Goal: Transaction & Acquisition: Download file/media

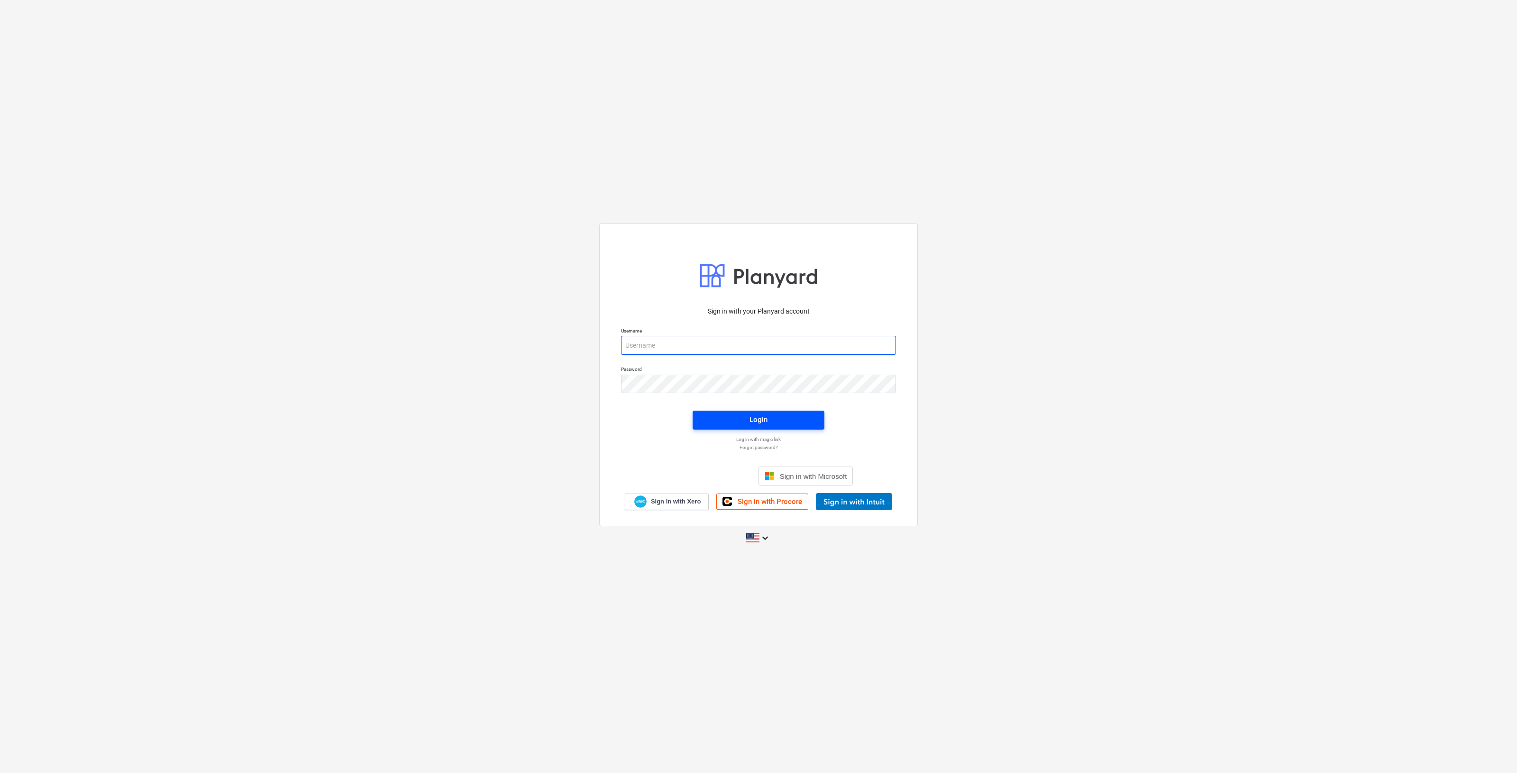
type input "[PERSON_NAME][EMAIL_ADDRESS][DOMAIN_NAME]"
click at [605, 418] on div "Login" at bounding box center [758, 420] width 18 height 12
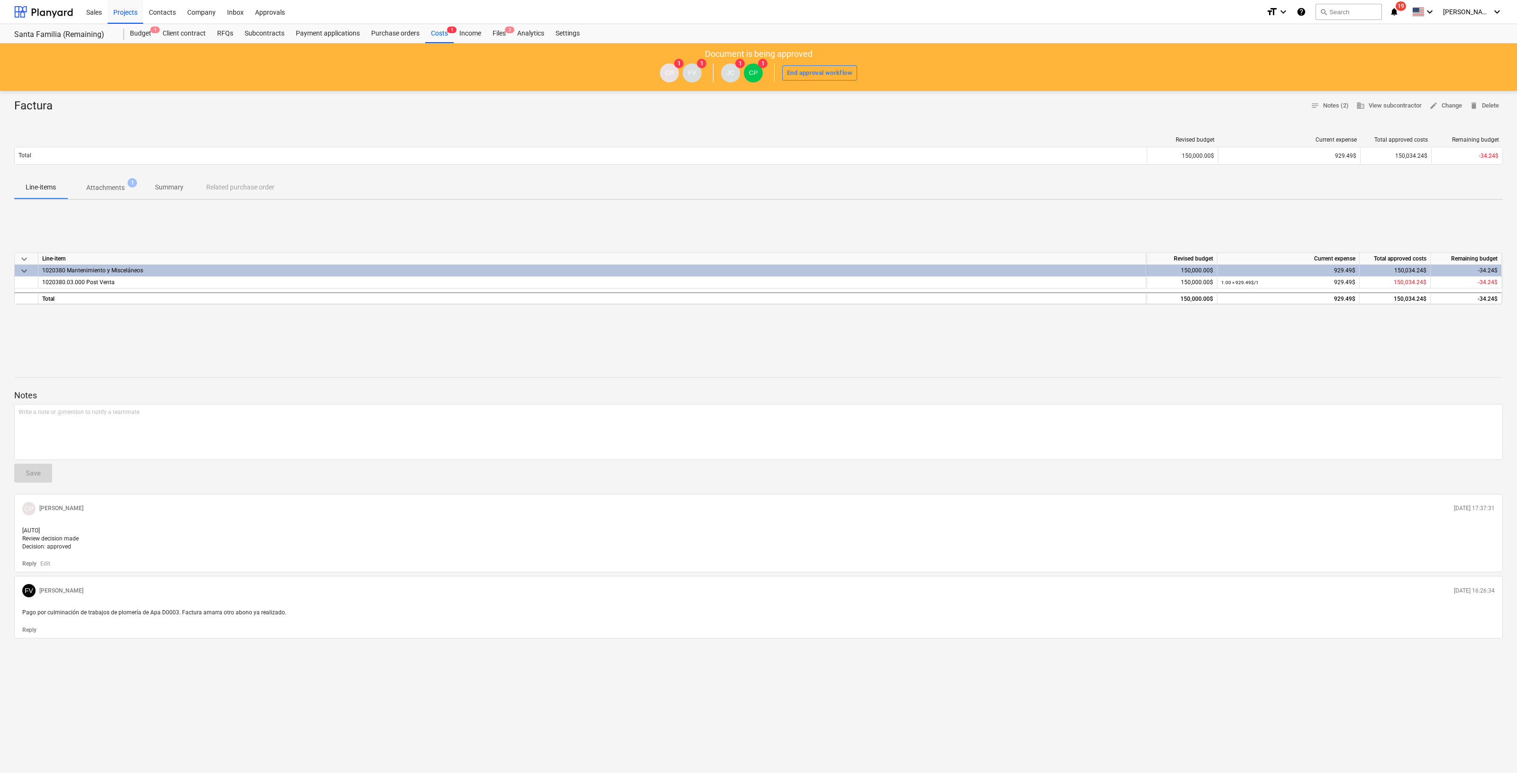
click at [116, 192] on p "Attachments" at bounding box center [105, 188] width 38 height 10
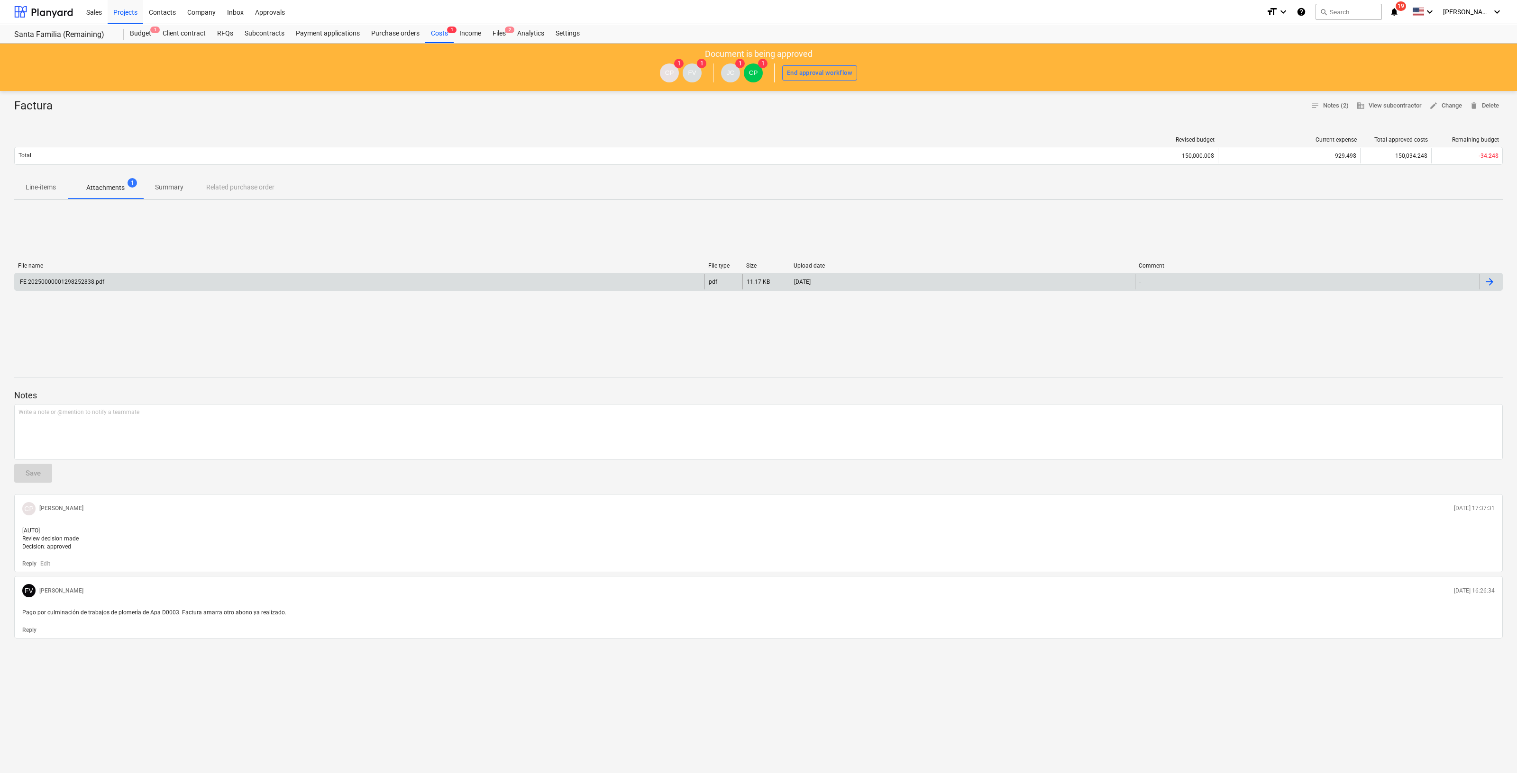
click at [109, 284] on div "FE-20250000001298252838.pdf" at bounding box center [360, 281] width 690 height 15
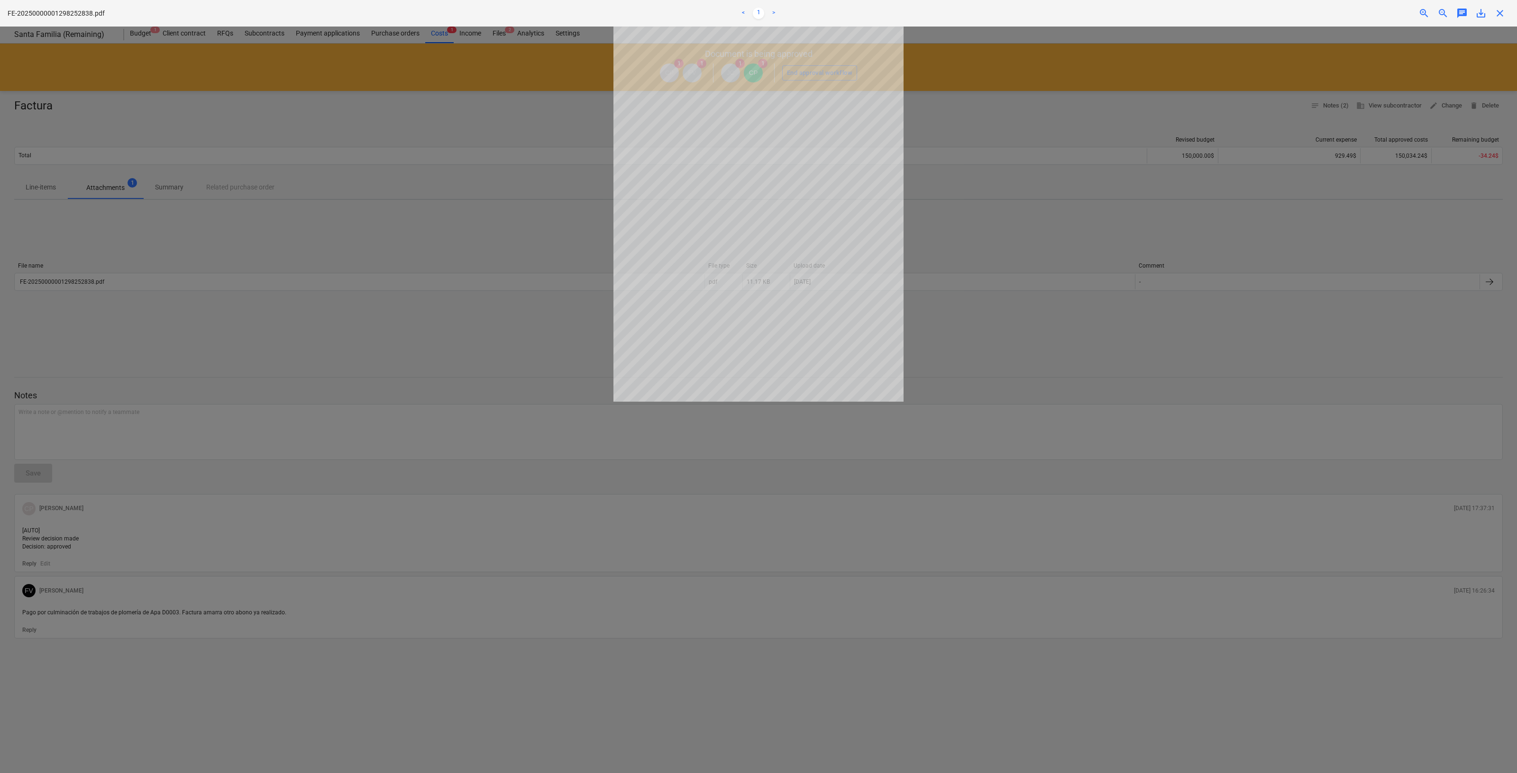
click at [605, 425] on div at bounding box center [758, 400] width 1517 height 747
click at [371, 160] on div at bounding box center [758, 400] width 1517 height 747
click at [605, 486] on div at bounding box center [758, 400] width 1517 height 747
click at [605, 11] on span "close" at bounding box center [1499, 13] width 11 height 11
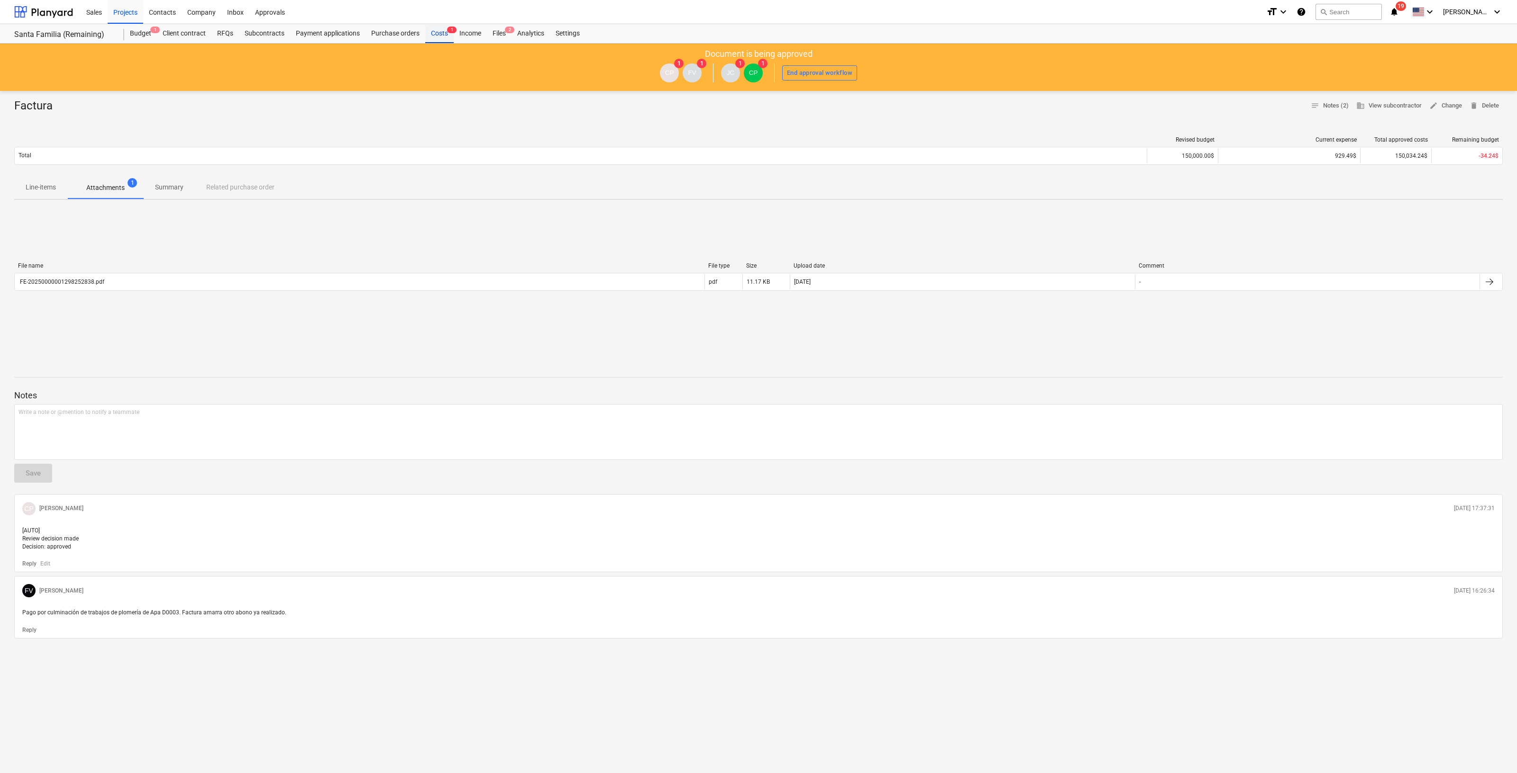
click at [435, 29] on div "Costs 1" at bounding box center [439, 33] width 28 height 19
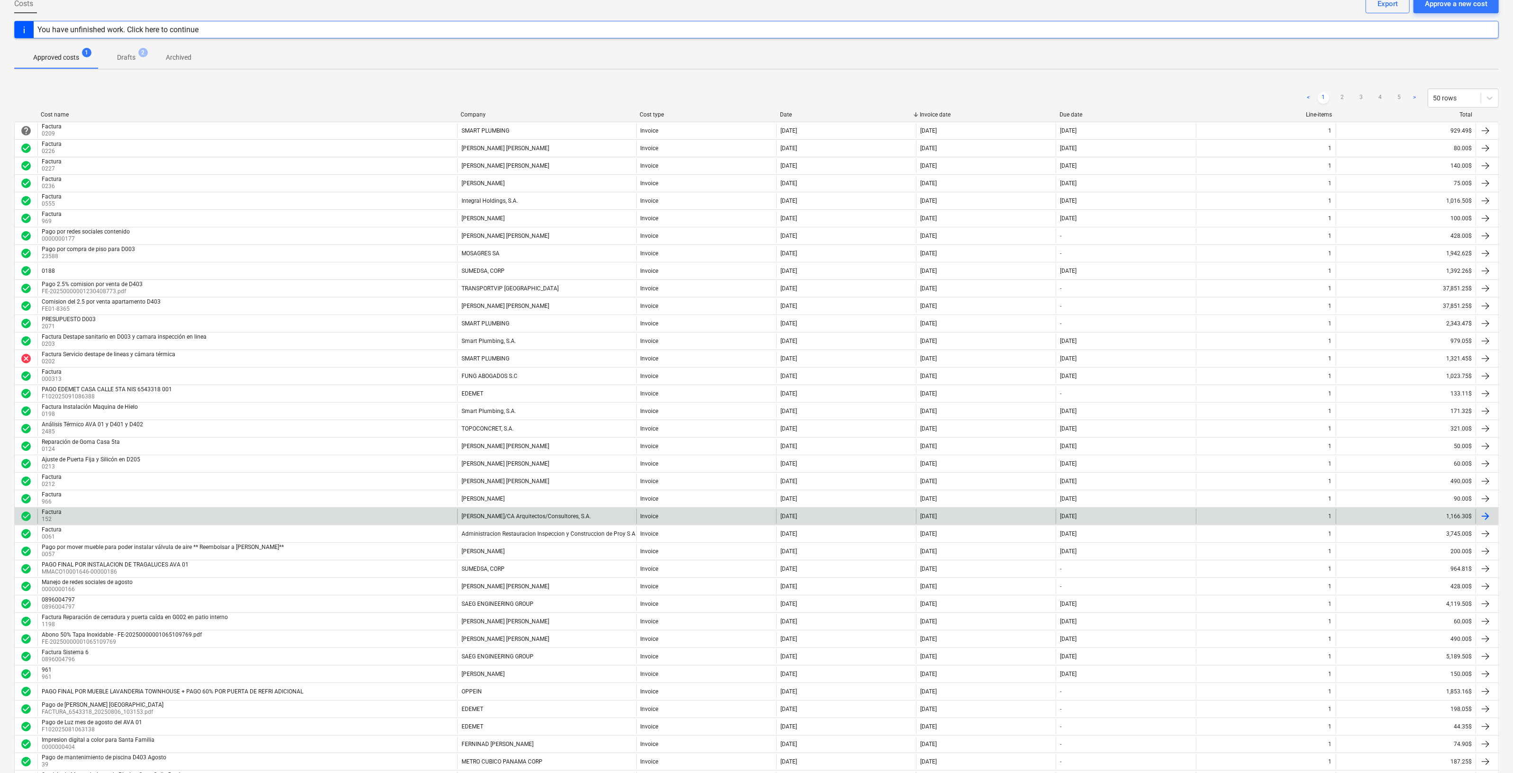
scroll to position [38, 0]
